Goal: Information Seeking & Learning: Find specific fact

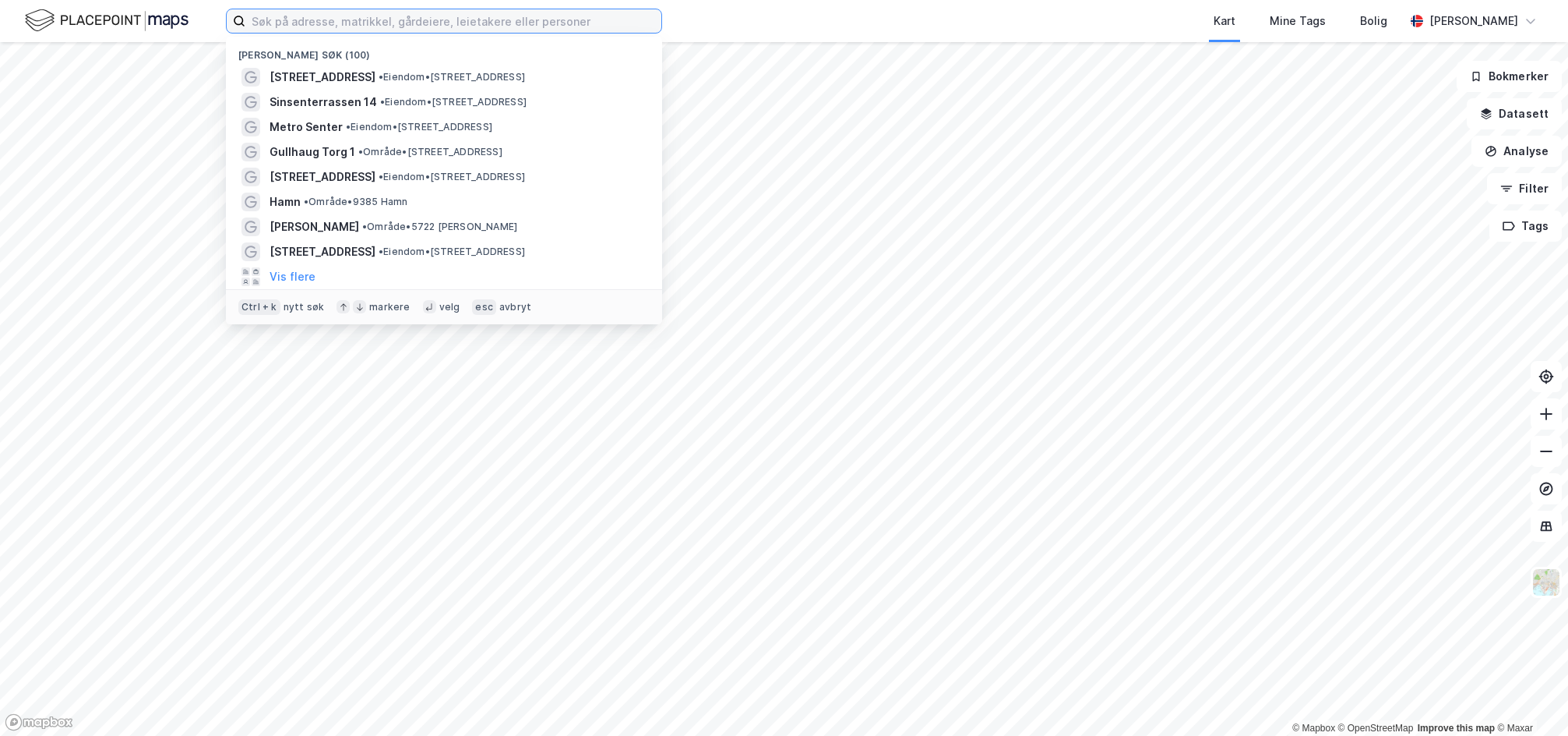
click at [388, 18] on input at bounding box center [453, 21] width 416 height 23
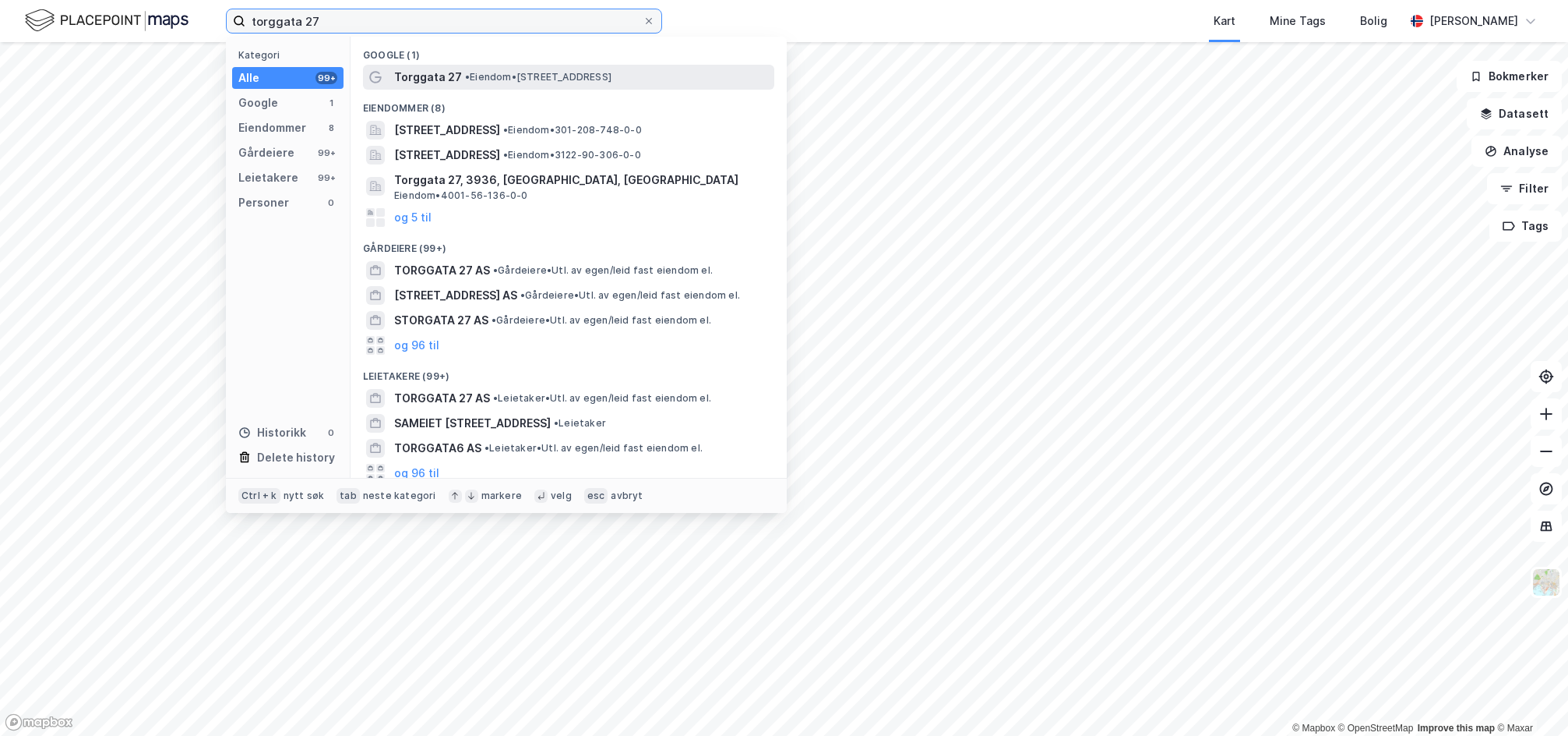
type input "torggata 27"
click at [543, 69] on div "Torggata 27 • Eiendom • [STREET_ADDRESS]" at bounding box center [583, 77] width 377 height 19
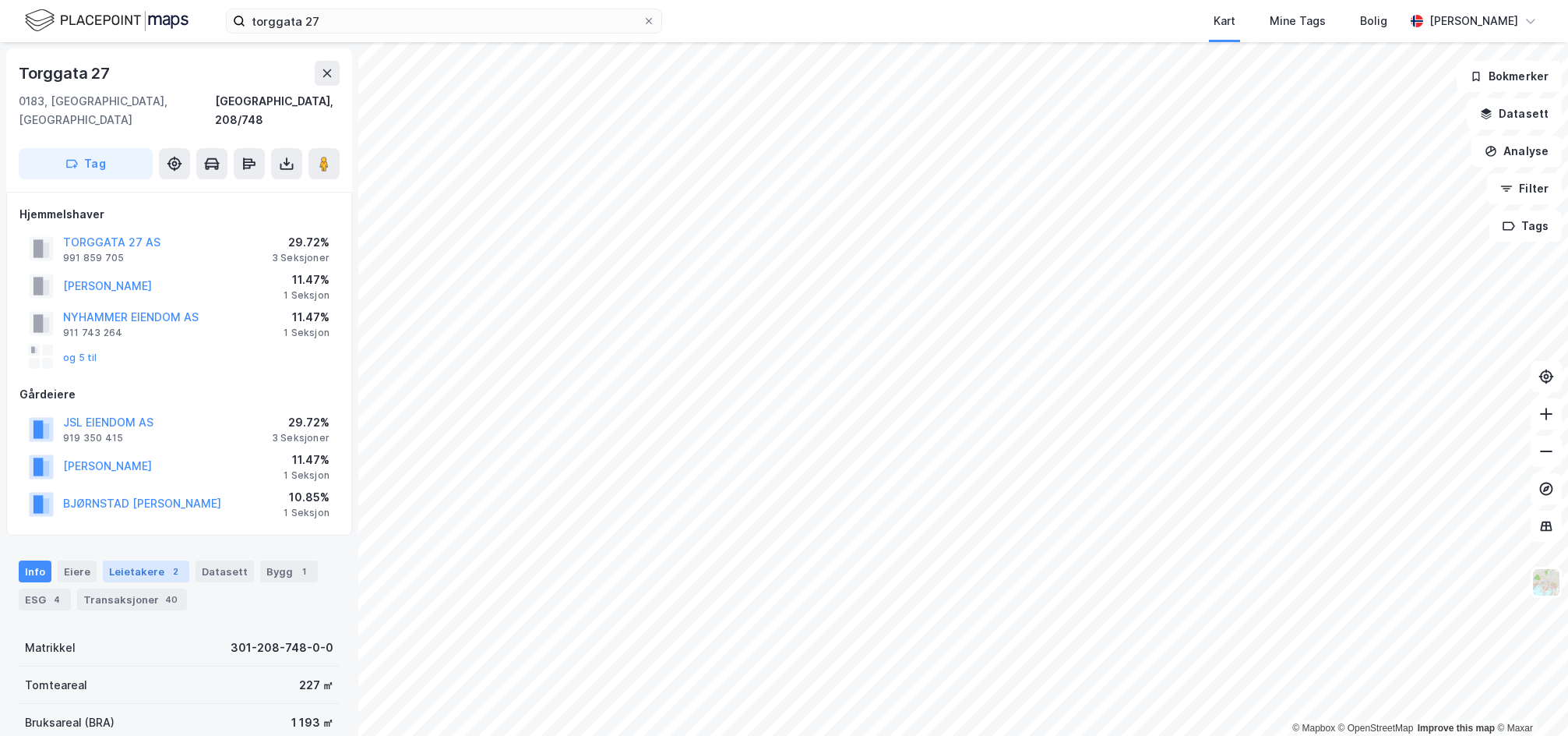
click at [169, 563] on div "2" at bounding box center [175, 571] width 16 height 16
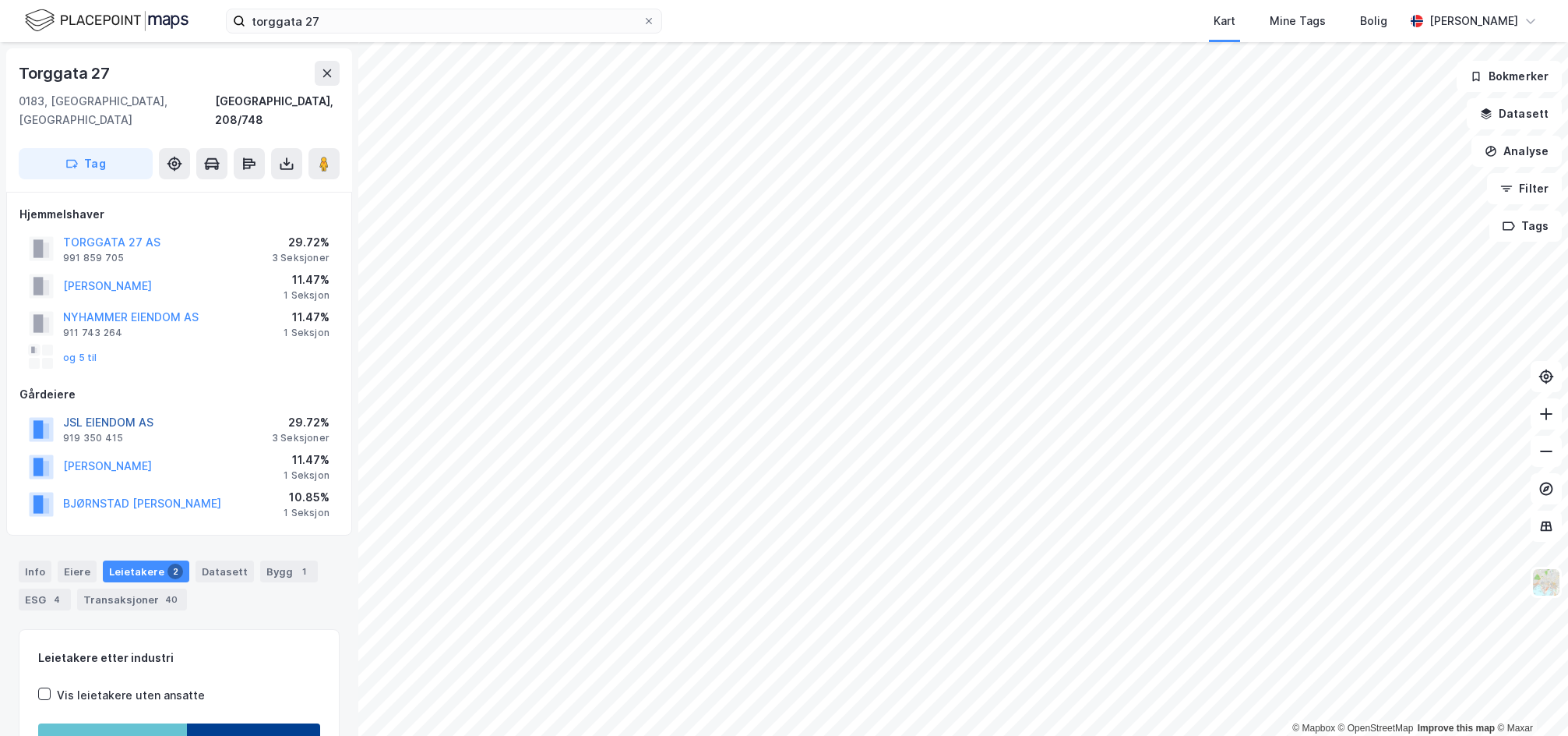
click at [0, 0] on button "JSL EIENDOM AS" at bounding box center [0, 0] width 0 height 0
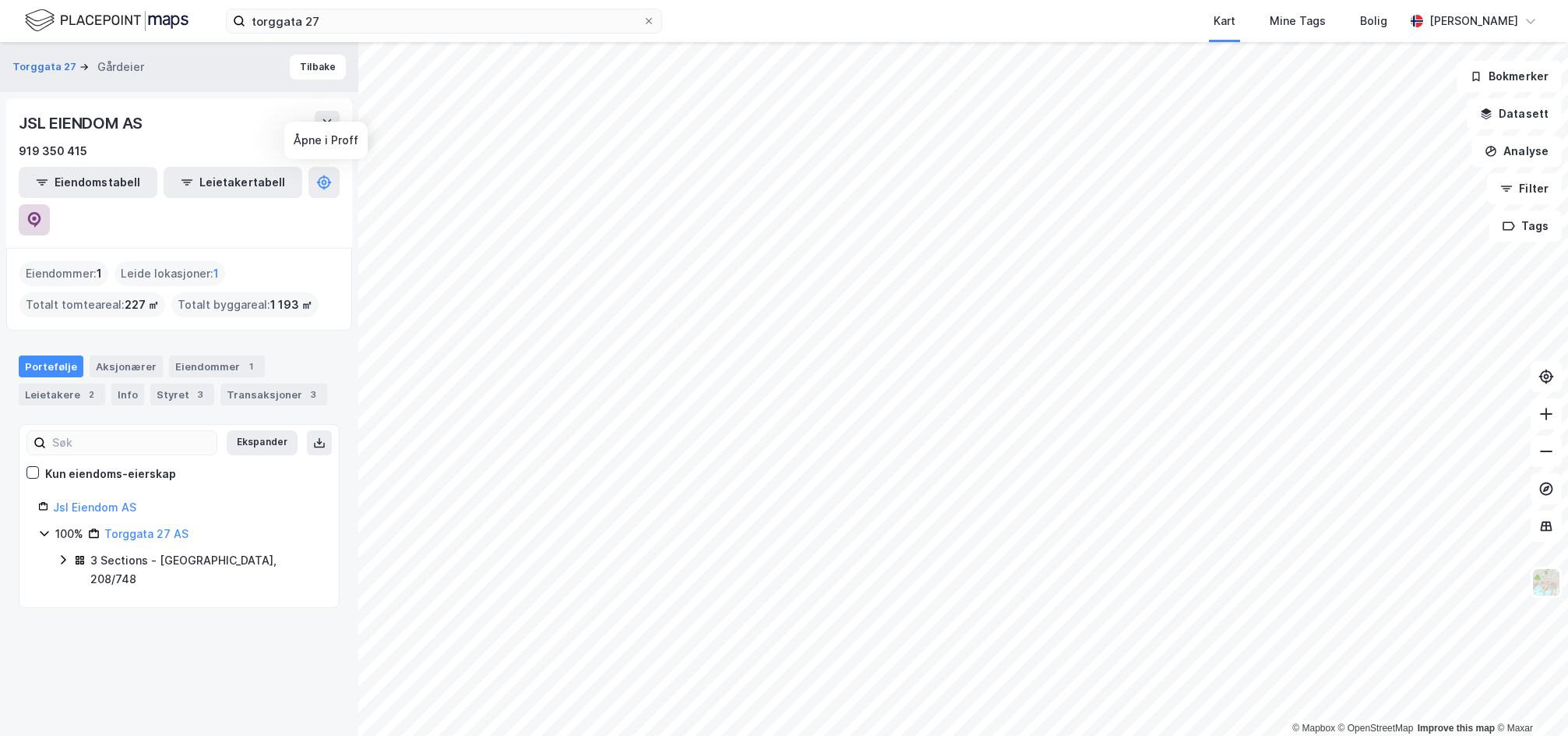
click at [42, 212] on icon at bounding box center [34, 220] width 16 height 16
